Goal: Find specific page/section: Find specific page/section

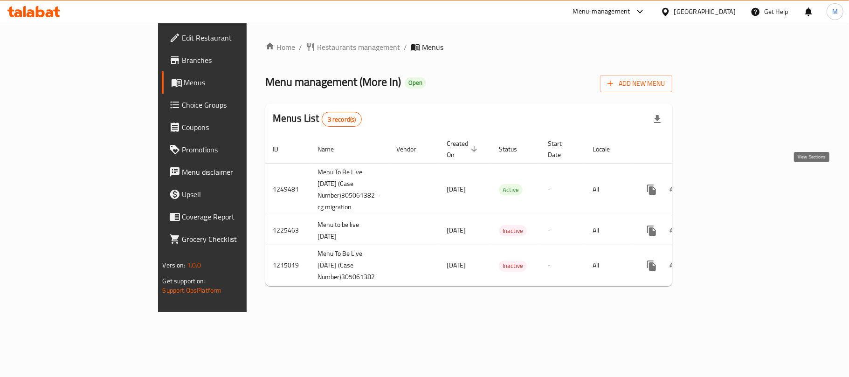
click at [725, 184] on icon "enhanced table" at bounding box center [718, 189] width 11 height 11
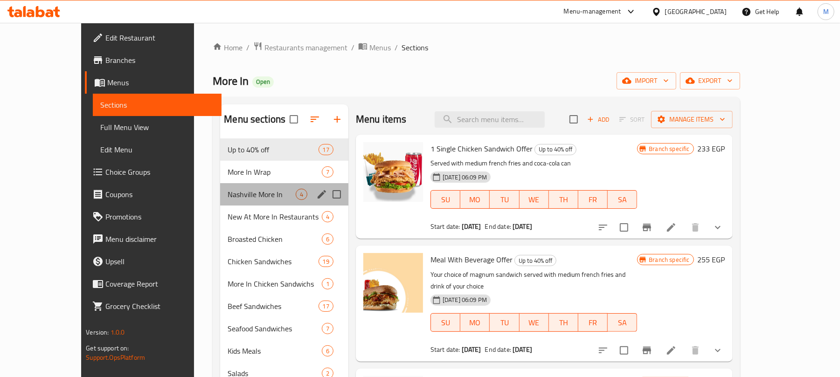
click at [243, 204] on div "Nashville More In 4" at bounding box center [284, 194] width 128 height 22
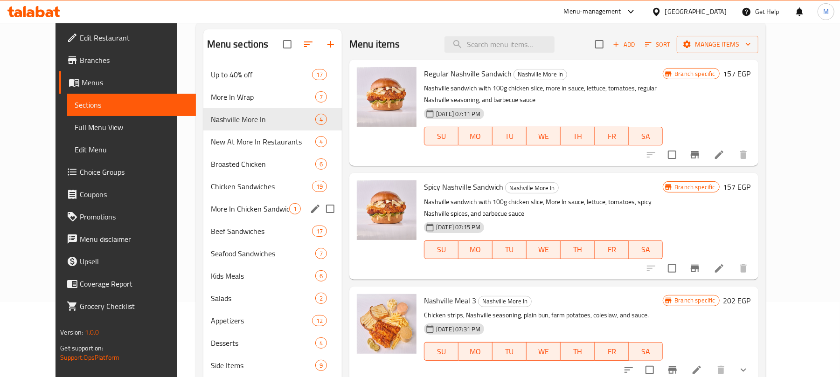
scroll to position [76, 0]
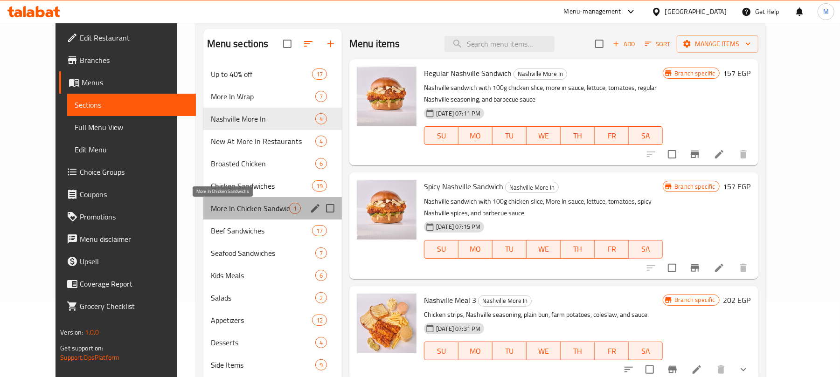
click at [245, 211] on span "More In Chicken Sandwichs" at bounding box center [250, 208] width 78 height 11
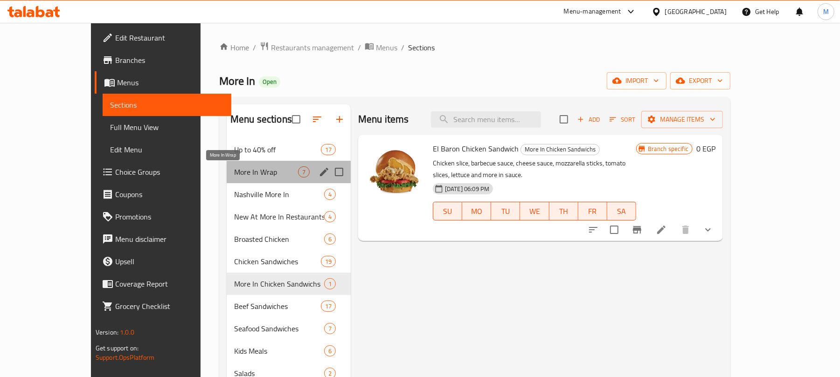
click at [234, 173] on span "More In Wrap" at bounding box center [266, 171] width 64 height 11
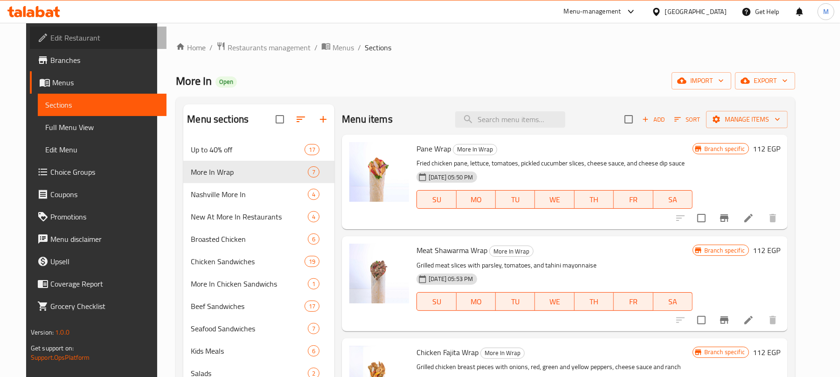
click at [76, 34] on span "Edit Restaurant" at bounding box center [104, 37] width 109 height 11
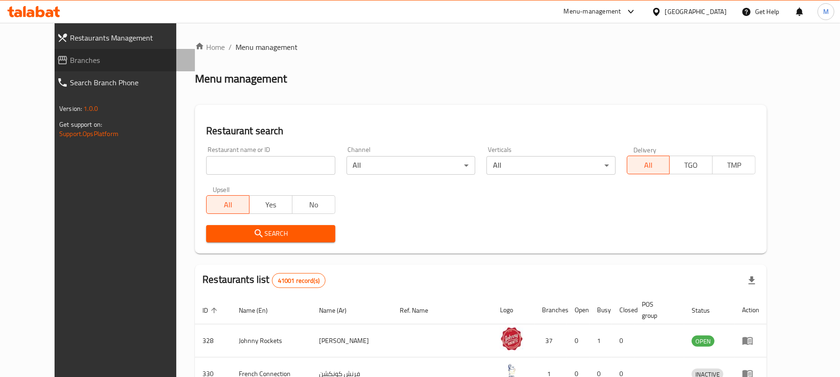
click at [70, 58] on span "Branches" at bounding box center [129, 60] width 118 height 11
